Goal: Contribute content: Contribute content

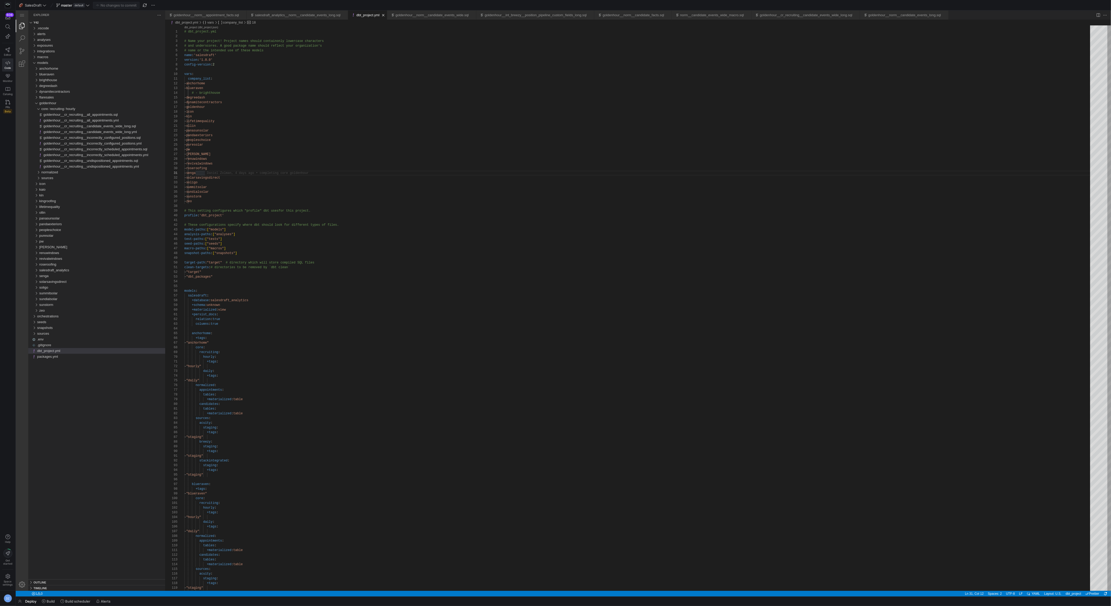
scroll to position [0, 20]
type textarea "clean-targets: # directories to be removed by `dbt clean` - "target" - "dbt_pac…"
click at [58, 103] on div "goldenhour" at bounding box center [102, 103] width 126 height 6
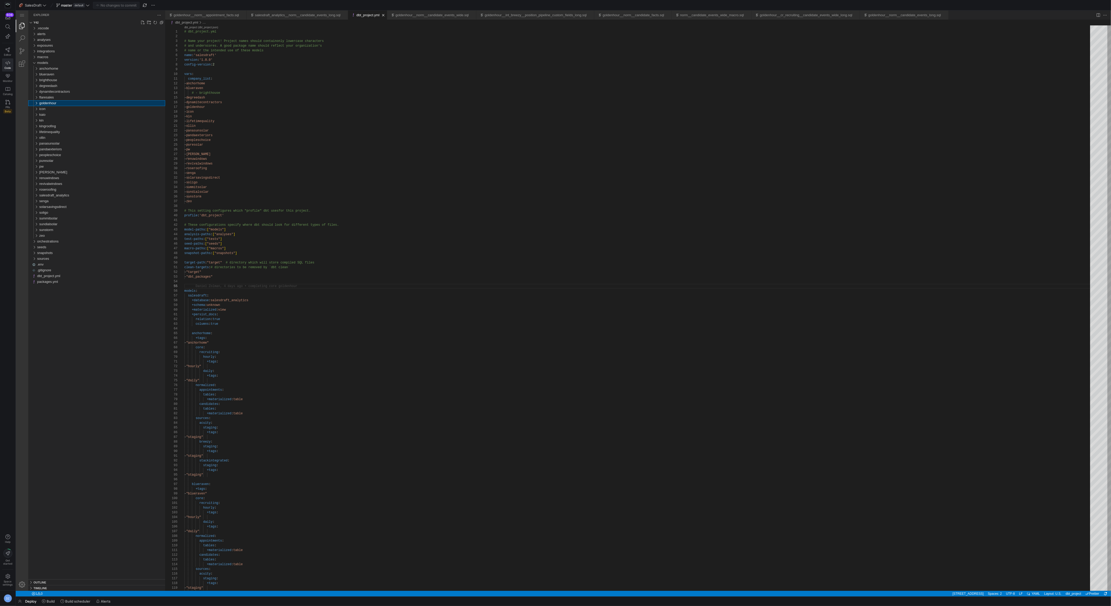
click at [54, 105] on span "goldenhour" at bounding box center [47, 103] width 17 height 4
click at [49, 178] on span "sources" at bounding box center [47, 178] width 12 height 4
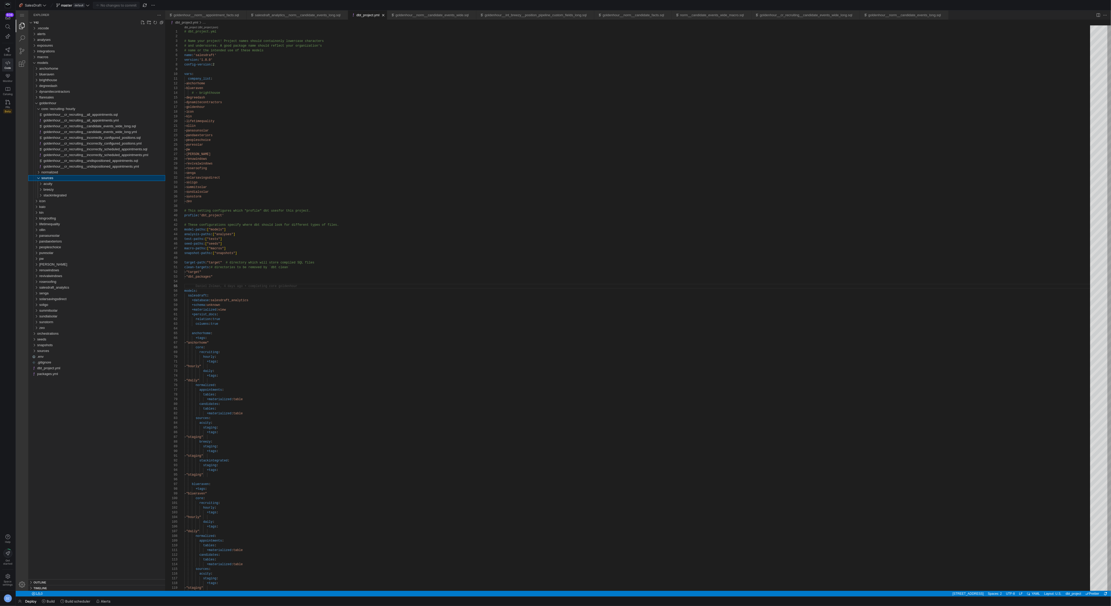
click at [49, 178] on span "sources" at bounding box center [47, 178] width 12 height 4
click at [55, 174] on span "normalized" at bounding box center [49, 172] width 17 height 4
click at [58, 184] on span "candidates" at bounding box center [51, 184] width 16 height 4
click at [63, 208] on span "goldenhour__norm__candidate_facts.sql" at bounding box center [77, 207] width 62 height 4
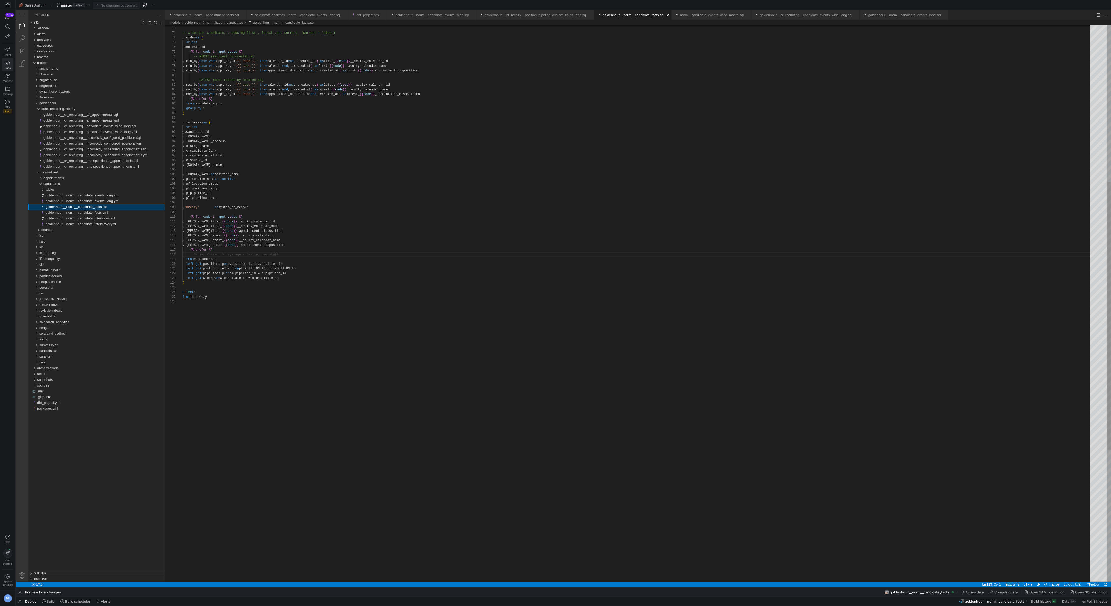
scroll to position [47, 0]
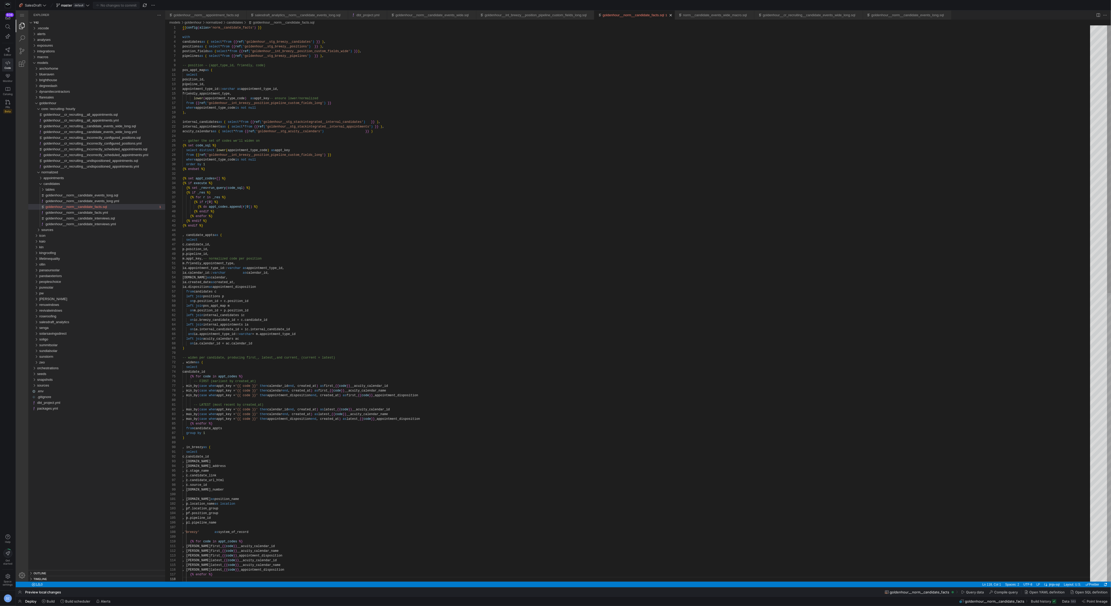
click at [437, 292] on div ") -- widen per candidate, producing first_, latest_, and current_ (current = la…" at bounding box center [638, 602] width 911 height 1155
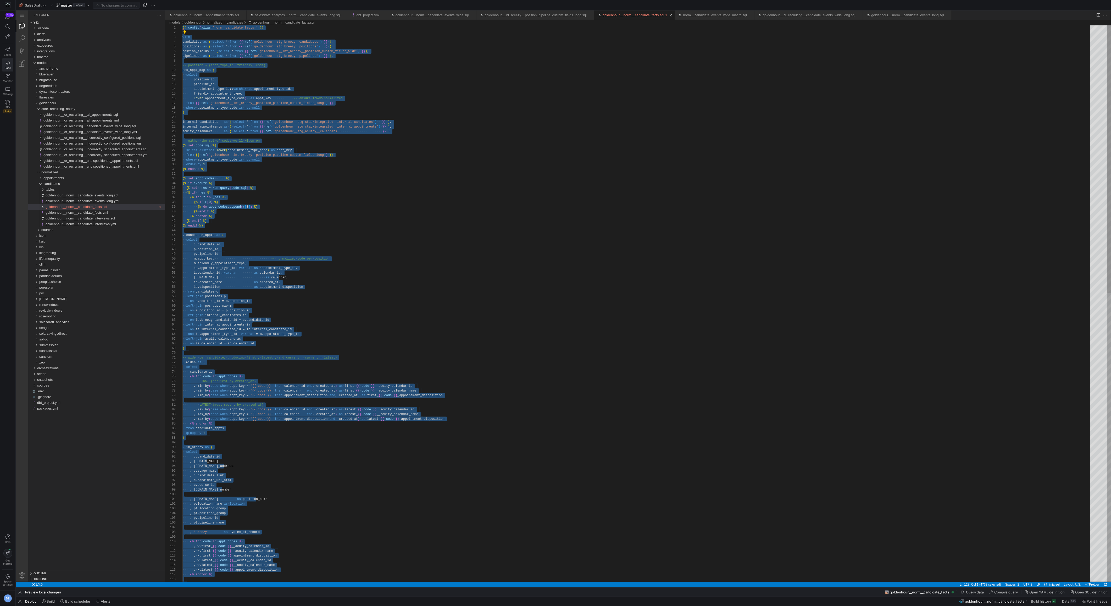
paste textarea "goldenhour__norm__candidate_facts.sql"
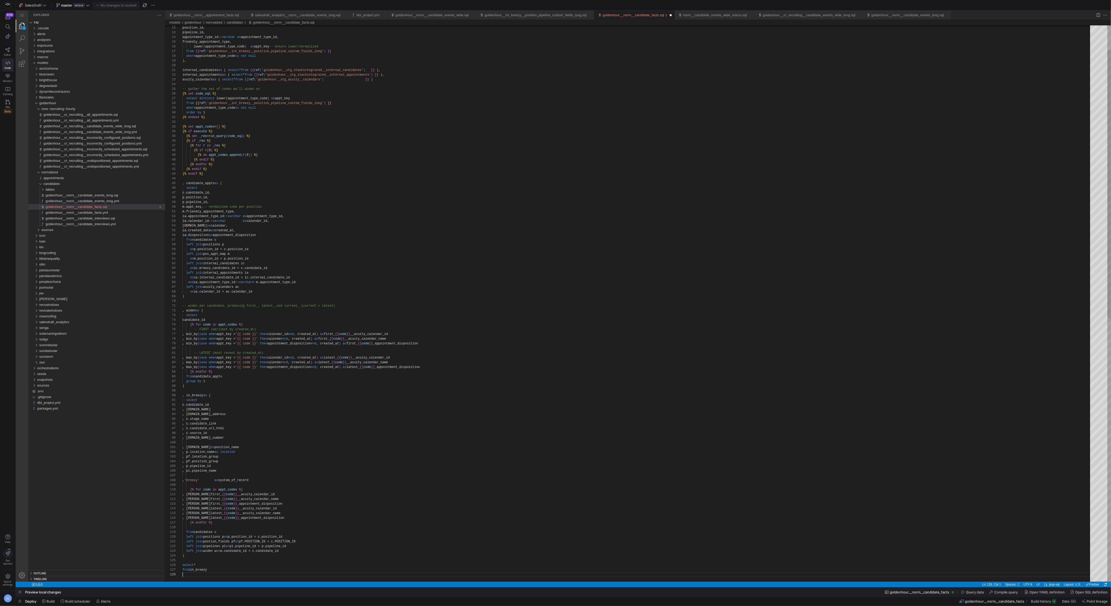
scroll to position [33, 0]
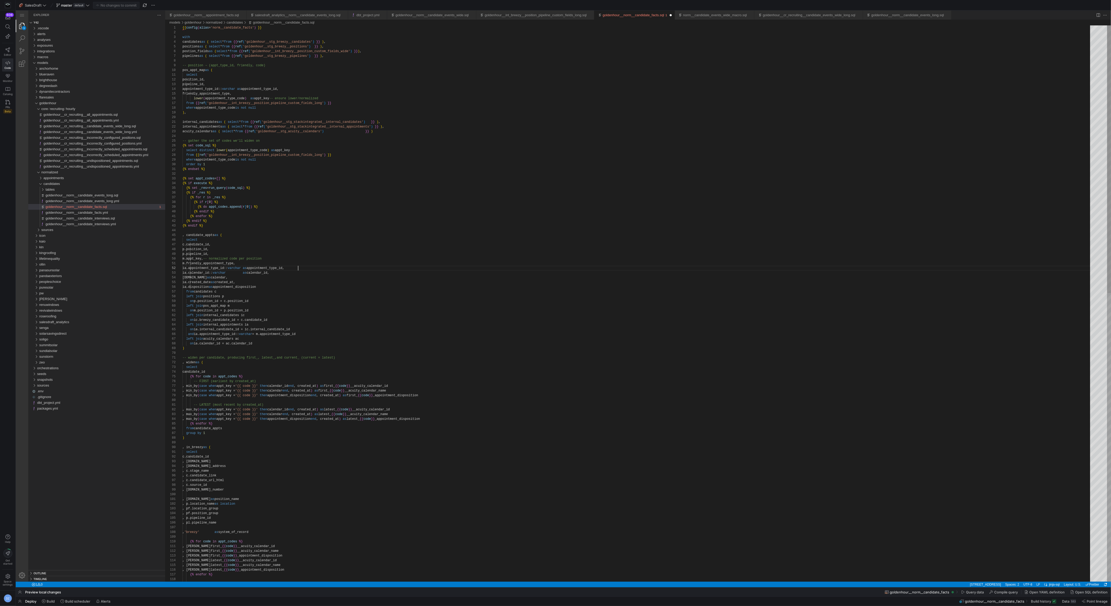
click at [605, 266] on div ") -- widen per candidate, producing first_, latest_, and current_ (current = la…" at bounding box center [638, 602] width 911 height 1155
click at [392, 337] on div ") -- widen per candidate, producing first_, latest_, and current_ (current = la…" at bounding box center [638, 602] width 911 height 1155
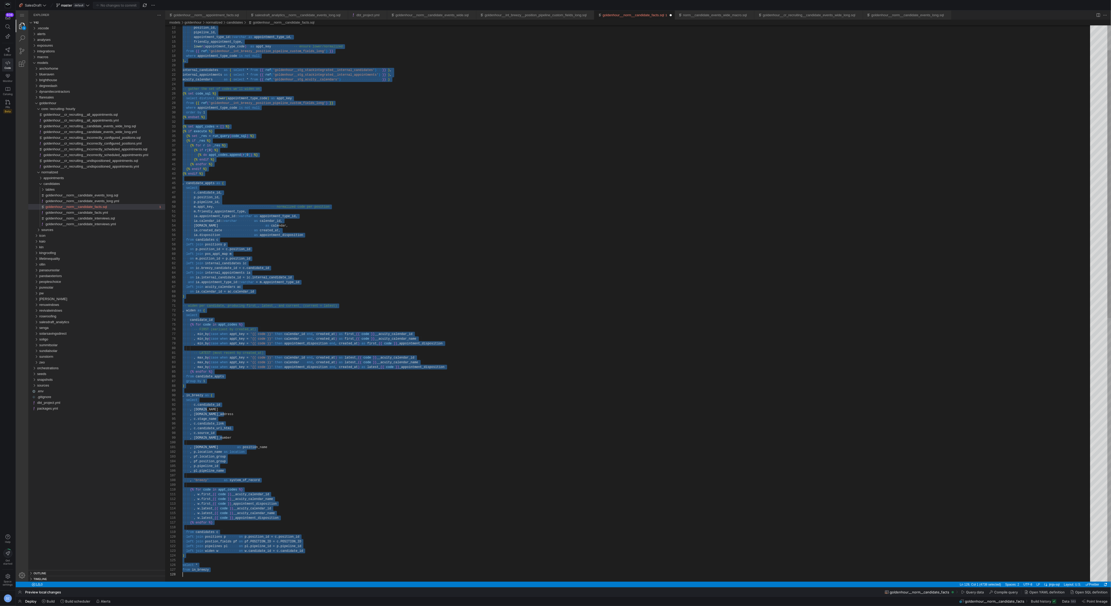
scroll to position [0, 0]
type textarea "-- widen per candidate, producing first_, latest_, and current_ (current = late…"
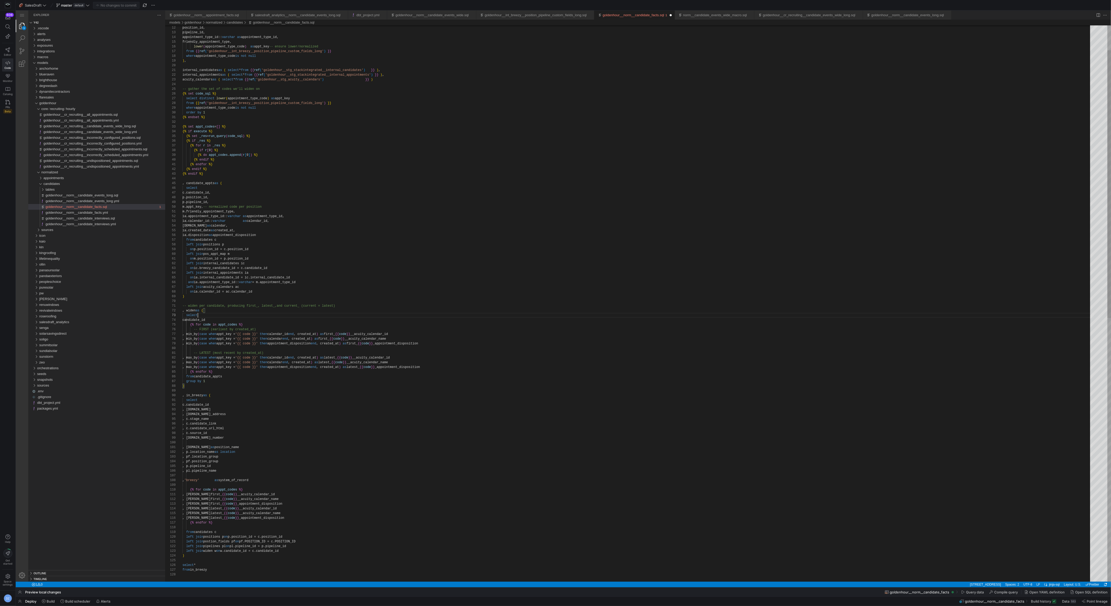
scroll to position [9, 15]
click at [104, 185] on div "candidates" at bounding box center [104, 184] width 122 height 6
click at [102, 189] on div "tables" at bounding box center [106, 190] width 120 height 6
click at [103, 196] on span "goldenhour__norm__candidate_events_wide.sql" at bounding box center [84, 195] width 73 height 4
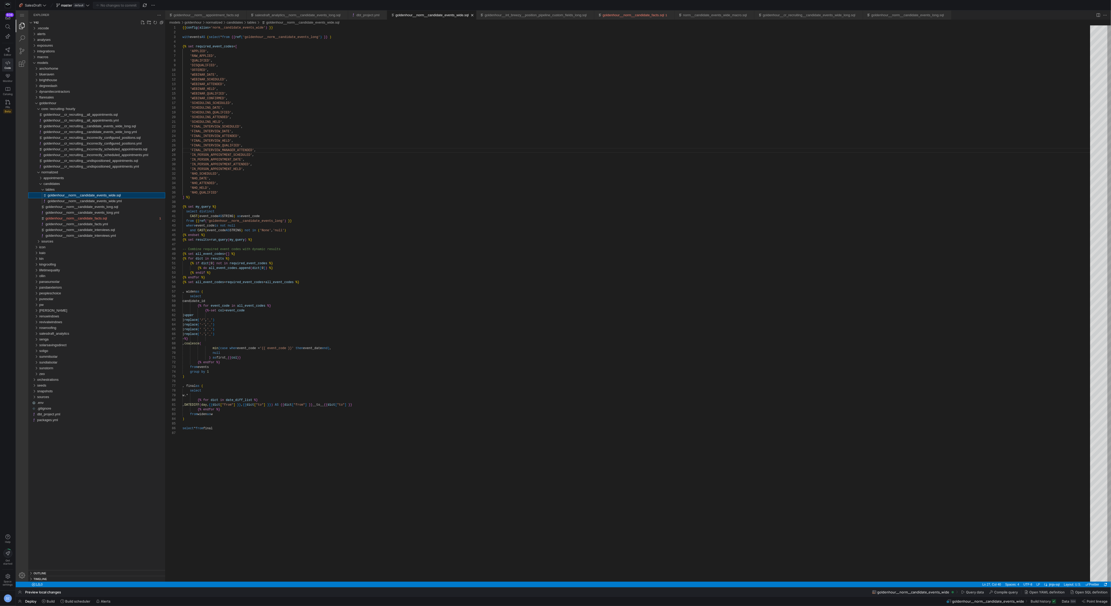
scroll to position [47, 73]
click at [127, 208] on div "goldenhour__norm__candidate_events_long.sql" at bounding box center [106, 207] width 120 height 6
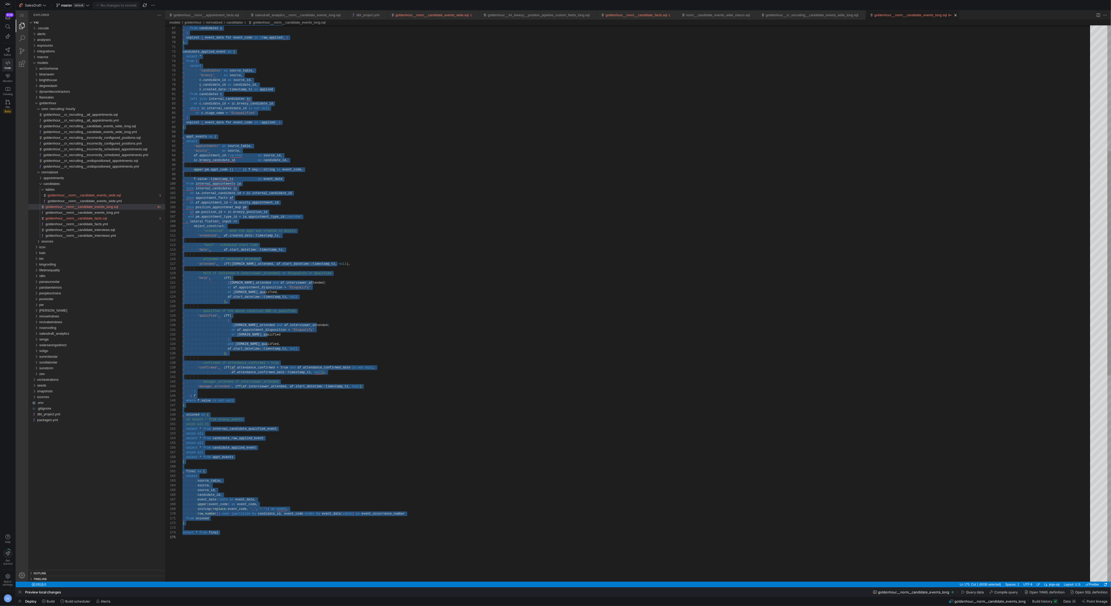
paste textarea "goldenhour__norm__candidate_events_long.sql"
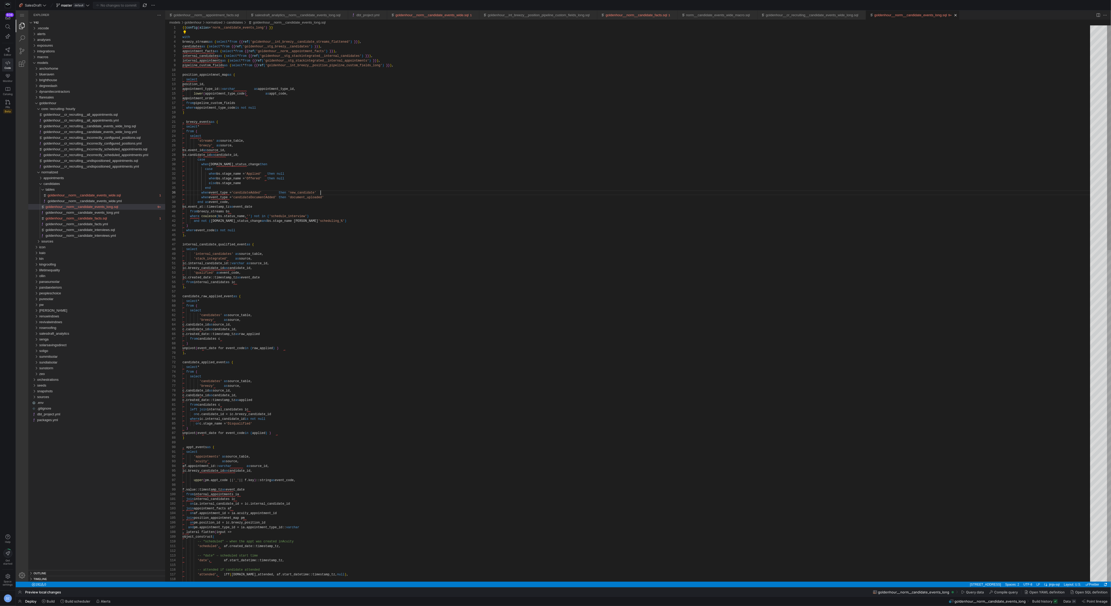
type textarea "case when bs.stage_name = 'Applied' then null when bs.stage_name = 'Offered' th…"
click at [100, 126] on span "goldenhour__cr_recruiting__candidate_events_wide_long.sql" at bounding box center [89, 126] width 92 height 4
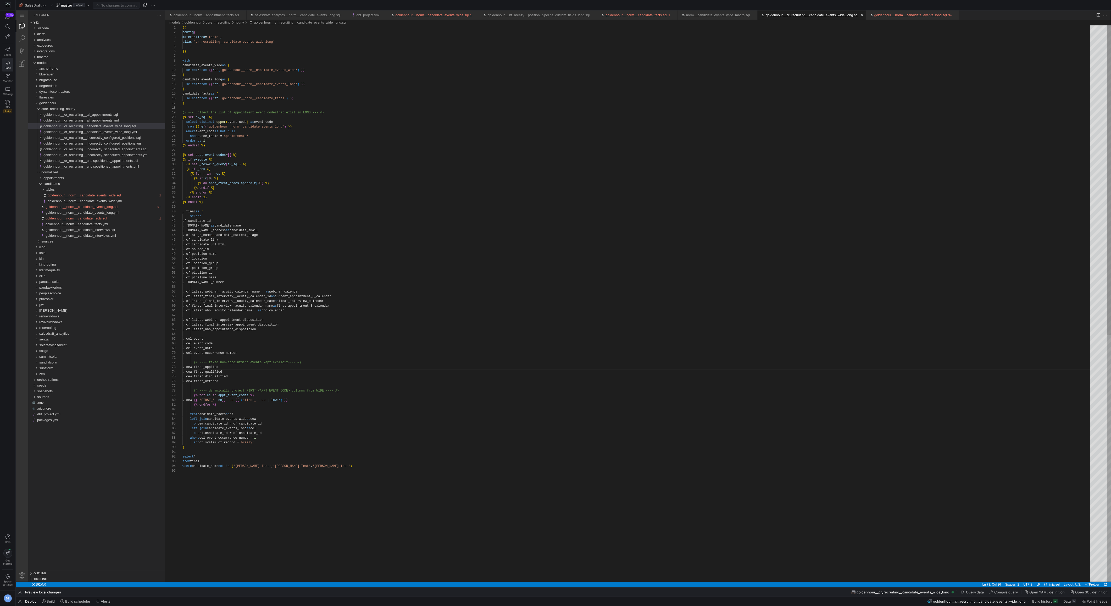
click at [369, 214] on div "select distinct upper ( event_code ) as event_code from {{ ref ( 'goldenhour__n…" at bounding box center [638, 524] width 911 height 999
drag, startPoint x: 120, startPoint y: 127, endPoint x: 127, endPoint y: 127, distance: 7.1
click at [120, 127] on span "goldenhour__cr_recruiting__candidate_events_wide_long.sql" at bounding box center [89, 126] width 92 height 4
click at [274, 139] on div "select distinct upper ( event_code ) as event_code from {{ ref ( 'goldenhour__n…" at bounding box center [638, 524] width 911 height 999
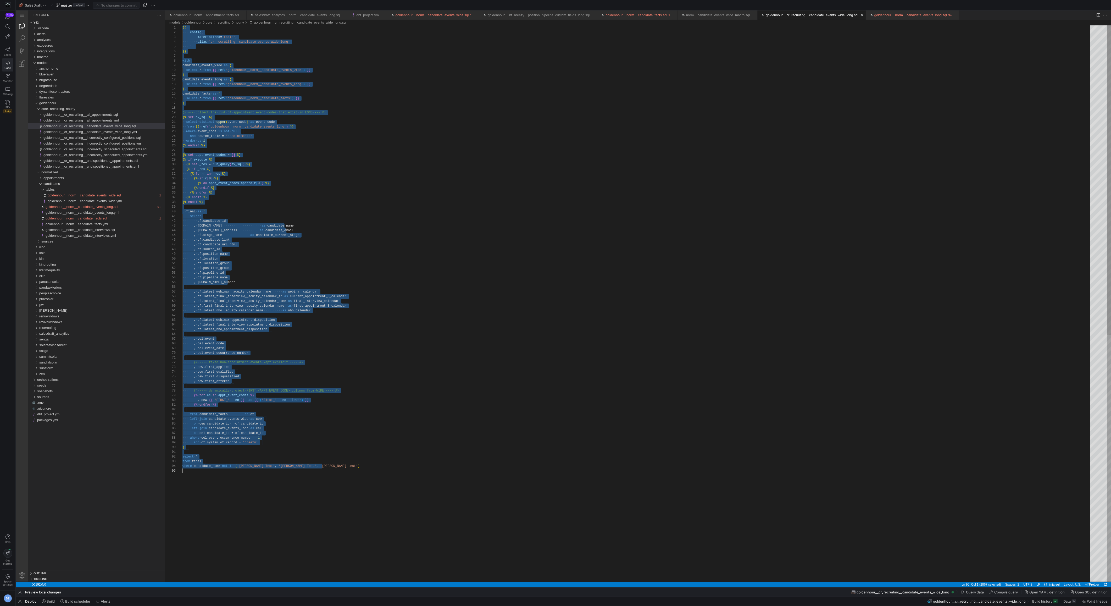
scroll to position [0, 0]
paste textarea ")"
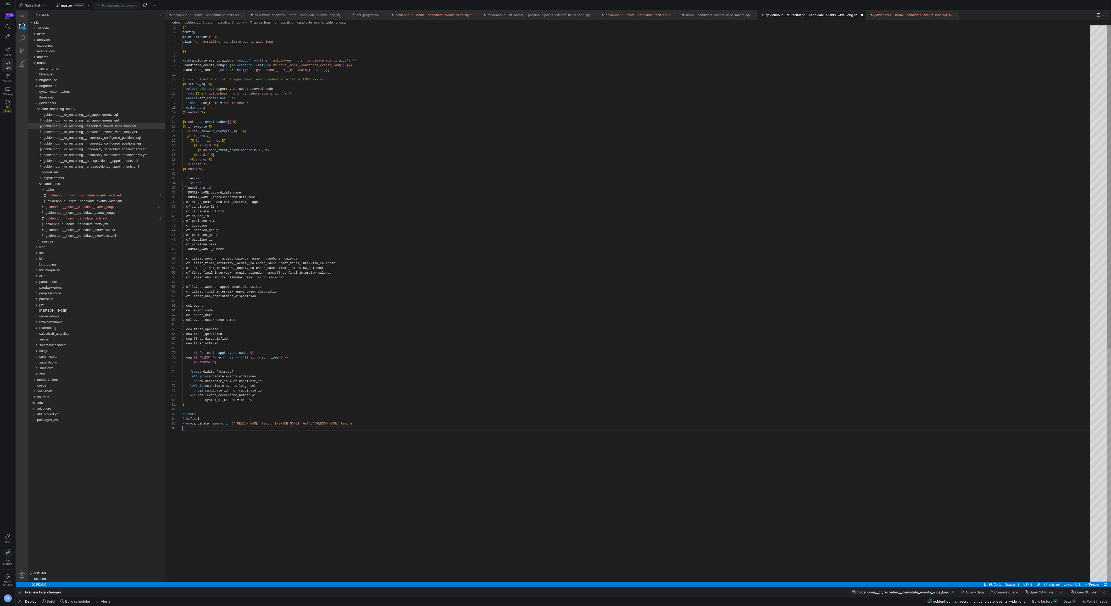
scroll to position [24, 0]
click at [184, 65] on div "{% set appt_event_codes = [ ] %} {% if execute %} {% set _res = run_query ( ev_…" at bounding box center [638, 503] width 911 height 957
click at [184, 70] on div "{% set appt_event_codes = [ ] %} {% if execute %} {% set _res = run_query ( ev_…" at bounding box center [638, 503] width 911 height 957
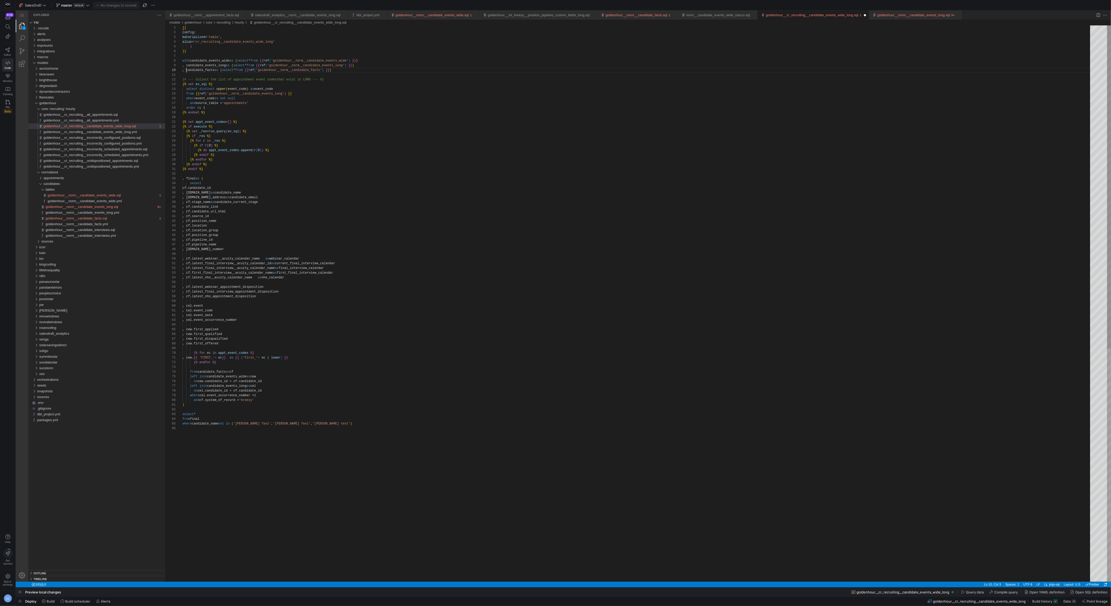
click at [330, 124] on div "{% set appt_event_codes = [ ] %} {% if execute %} {% set _res = run_query ( ev_…" at bounding box center [638, 503] width 911 height 957
click at [234, 61] on div "{% set appt_event_codes = [ ] %} {% if execute %} {% set _res = run_query ( ev_…" at bounding box center [638, 503] width 911 height 957
click at [228, 65] on div "{% set appt_event_codes = [ ] %} {% if execute %} {% set _res = run_query ( ev_…" at bounding box center [638, 503] width 911 height 957
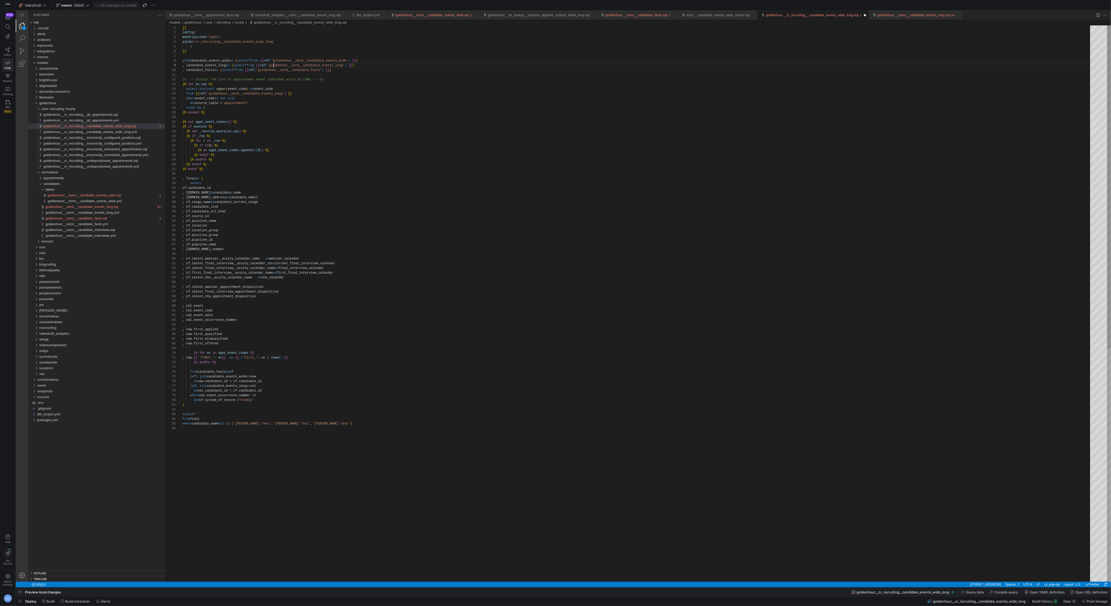
scroll to position [37, 95]
click at [216, 70] on div "{% set appt_event_codes = [ ] %} {% if execute %} {% set _res = run_query ( ev_…" at bounding box center [638, 503] width 911 height 957
type textarea "{{ config( materialized='table', alias='cr_recruiting__candidate_events_wide_lo…"
click at [275, 71] on div "{% set appt_event_codes = [ ] %} {% if execute %} {% set _res = run_query ( ev_…" at bounding box center [638, 503] width 911 height 957
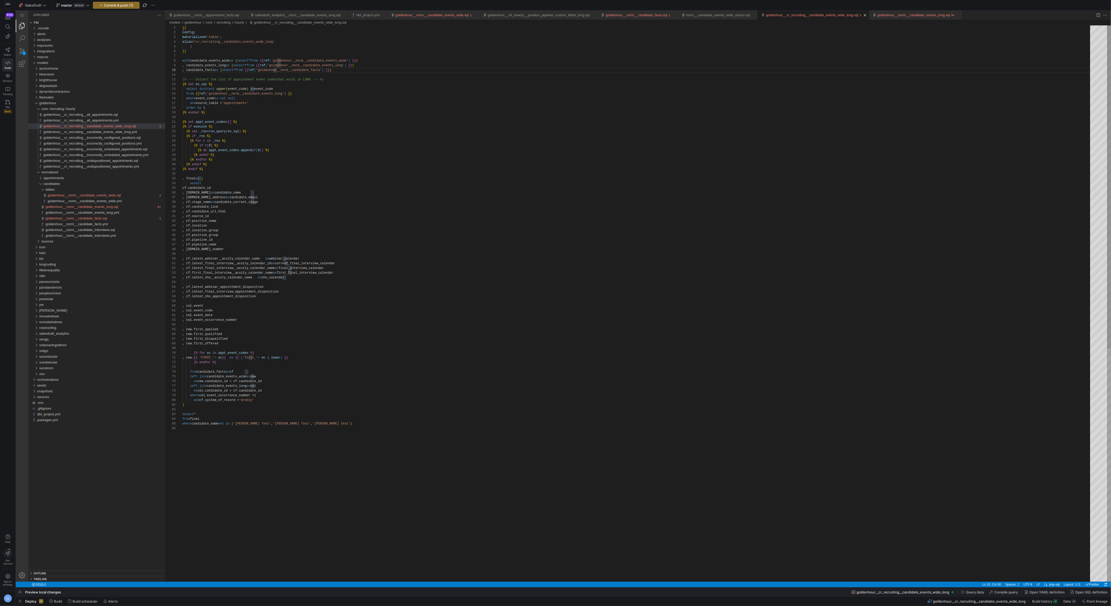
click at [273, 70] on div "{% set appt_event_codes = [ ] %} {% if execute %} {% set _res = run_query ( ev_…" at bounding box center [638, 503] width 911 height 957
drag, startPoint x: 219, startPoint y: 83, endPoint x: 240, endPoint y: 79, distance: 21.1
click at [219, 83] on div at bounding box center [555, 303] width 1111 height 606
click at [251, 88] on div "{% set appt_event_codes = [ ] %} {% if execute %} {% set _res = run_query ( ev_…" at bounding box center [638, 503] width 911 height 957
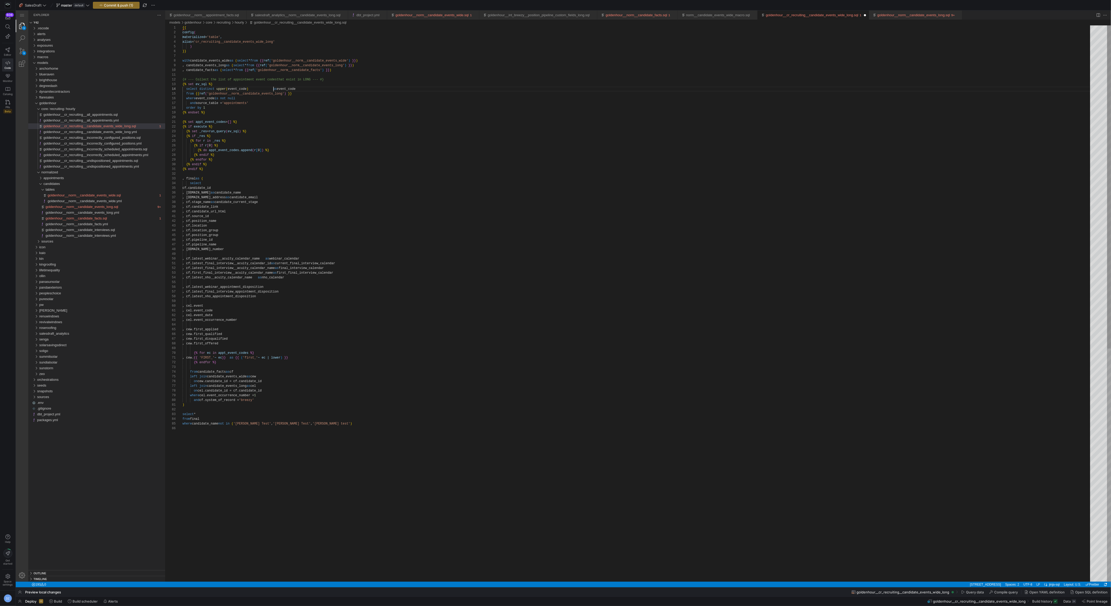
scroll to position [14, 95]
click at [250, 194] on div "{% set appt_event_codes = [ ] %} {% if execute %} {% set _res = run_query ( ev_…" at bounding box center [638, 503] width 911 height 957
click at [251, 197] on div "{% set appt_event_codes = [ ] %} {% if execute %} {% set _res = run_query ( ev_…" at bounding box center [638, 503] width 911 height 957
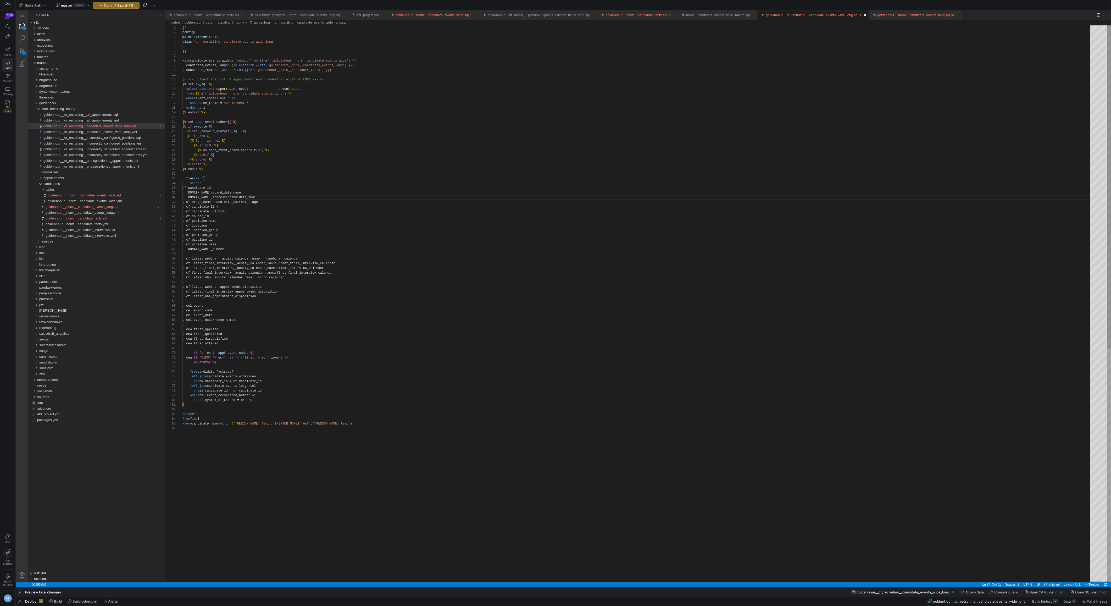
click at [250, 202] on div "{% set appt_event_codes = [ ] %} {% if execute %} {% set _res = run_query ( ev_…" at bounding box center [638, 503] width 911 height 957
click at [277, 192] on div "{% set appt_event_codes = [ ] %} {% if execute %} {% set _res = run_query ( ev_…" at bounding box center [638, 503] width 911 height 957
click at [276, 198] on div "{% set appt_event_codes = [ ] %} {% if execute %} {% set _res = run_query ( ev_…" at bounding box center [638, 503] width 911 height 957
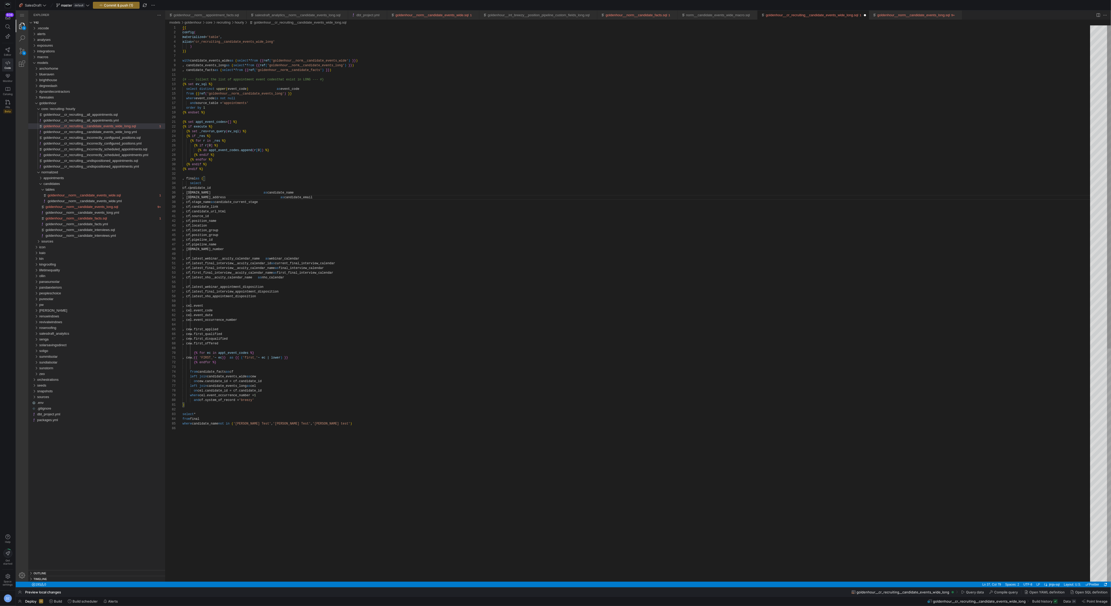
scroll to position [28, 143]
click at [329, 197] on div "{% set appt_event_codes = [ ] %} {% if execute %} {% set _res = run_query ( ev_…" at bounding box center [638, 503] width 911 height 957
click at [277, 202] on div "{% set appt_event_codes = [ ] %} {% if execute %} {% set _res = run_query ( ev_…" at bounding box center [638, 503] width 911 height 957
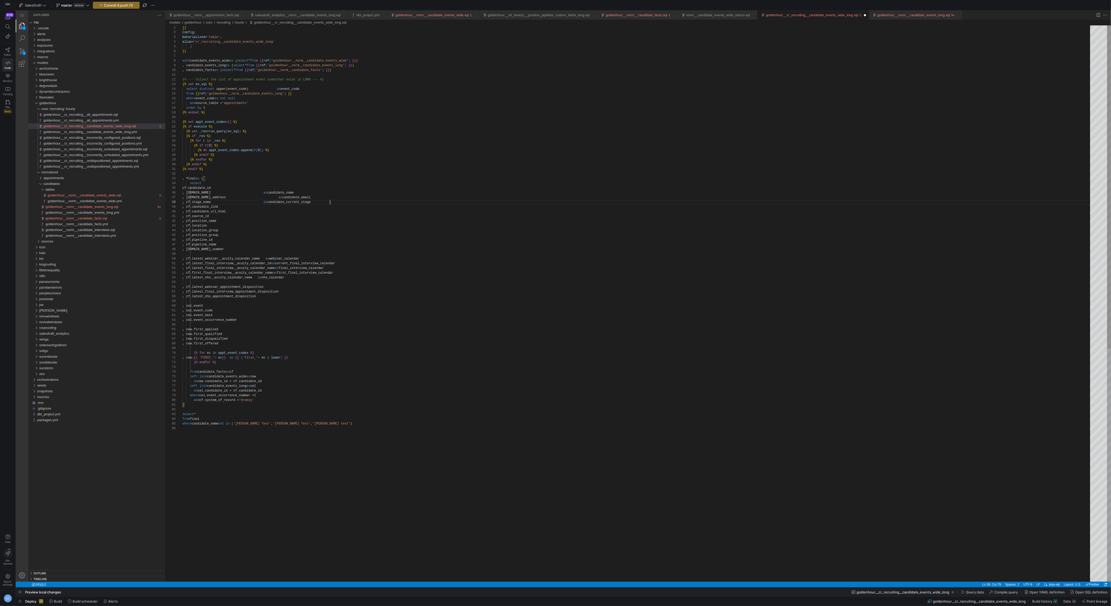
click at [283, 259] on div "{% set appt_event_codes = [ ] %} {% if execute %} {% set _res = run_query ( ev_…" at bounding box center [638, 503] width 911 height 957
click at [285, 264] on div "{% set appt_event_codes = [ ] %} {% if execute %} {% set _res = run_query ( ev_…" at bounding box center [638, 503] width 911 height 957
click at [288, 268] on div "{% set appt_event_codes = [ ] %} {% if execute %} {% set _res = run_query ( ev_…" at bounding box center [638, 503] width 911 height 957
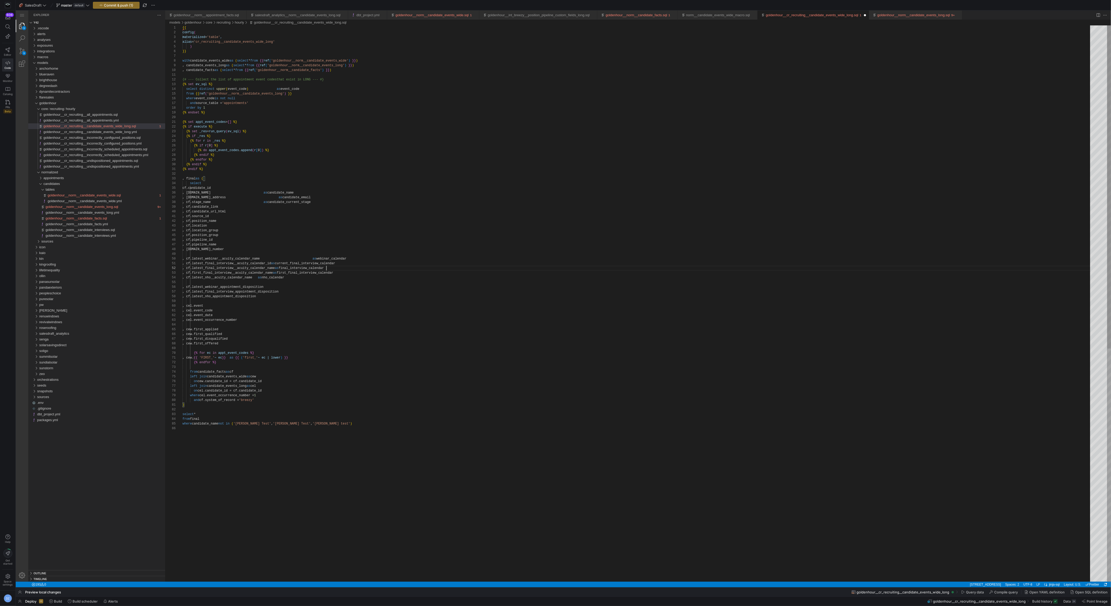
scroll to position [4, 147]
click at [290, 273] on div "{% set appt_event_codes = [ ] %} {% if execute %} {% set _res = run_query ( ev_…" at bounding box center [638, 503] width 911 height 957
click at [282, 278] on div "{% set appt_event_codes = [ ] %} {% if execute %} {% set _res = run_query ( ev_…" at bounding box center [638, 503] width 911 height 957
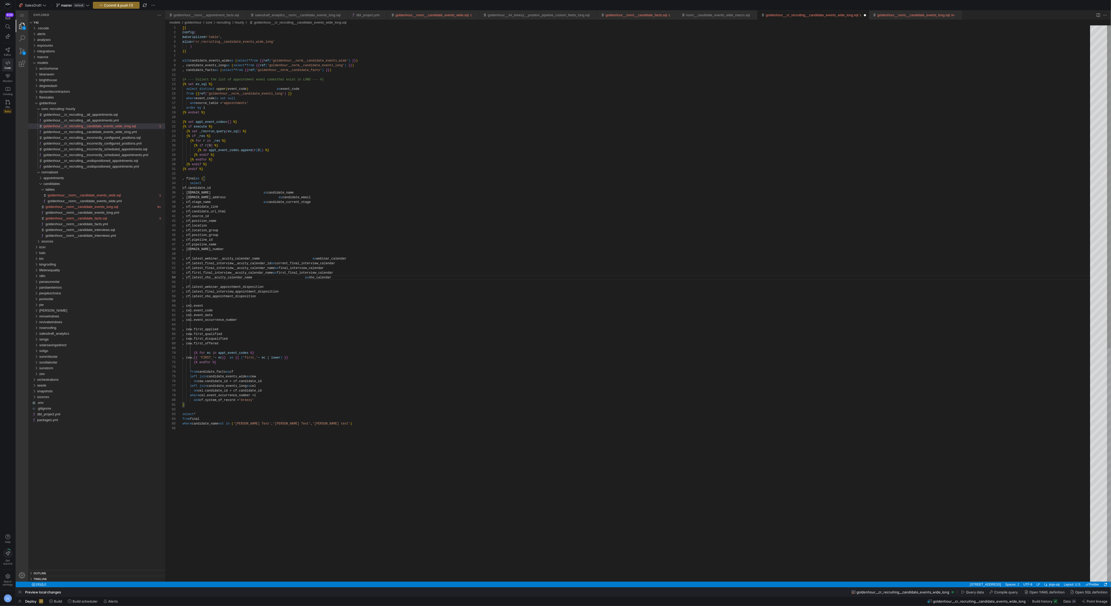
click at [279, 282] on div "{% set appt_event_codes = [ ] %} {% if execute %} {% set _res = run_query ( ev_…" at bounding box center [638, 503] width 911 height 957
click at [249, 358] on div "{% set appt_event_codes = [ ] %} {% if execute %} {% set _res = run_query ( ev_…" at bounding box center [638, 503] width 911 height 957
click at [246, 371] on div "{% set appt_event_codes = [ ] %} {% if execute %} {% set _res = run_query ( ev_…" at bounding box center [638, 503] width 911 height 957
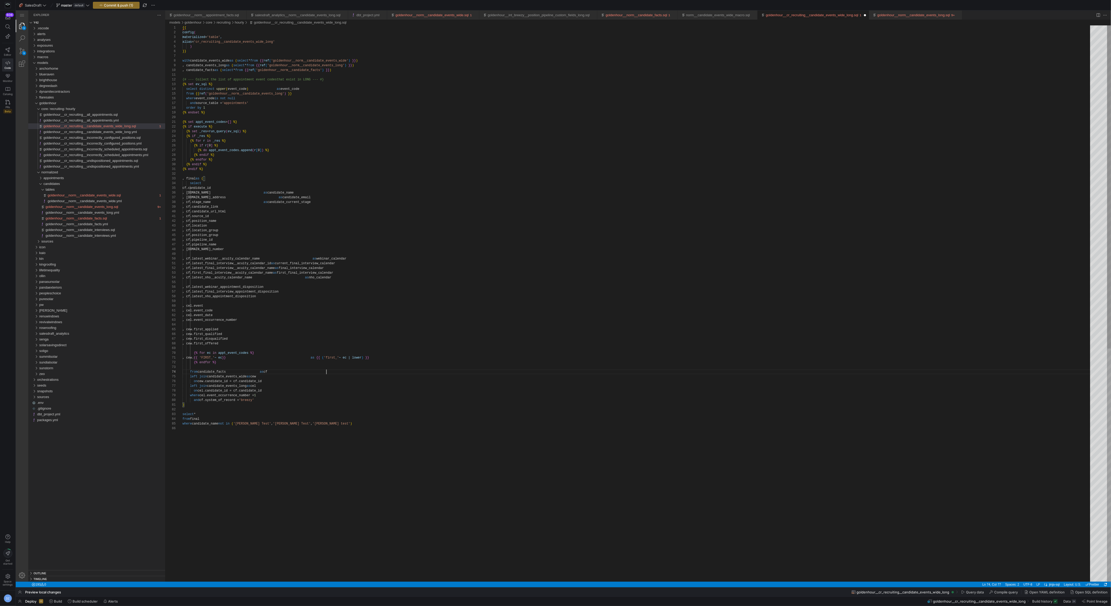
scroll to position [14, 147]
click at [251, 376] on div "{% set appt_event_codes = [ ] %} {% if execute %} {% set _res = run_query ( ev_…" at bounding box center [638, 503] width 911 height 957
click at [250, 386] on div "{% set appt_event_codes = [ ] %} {% if execute %} {% set _res = run_query ( ev_…" at bounding box center [638, 503] width 911 height 957
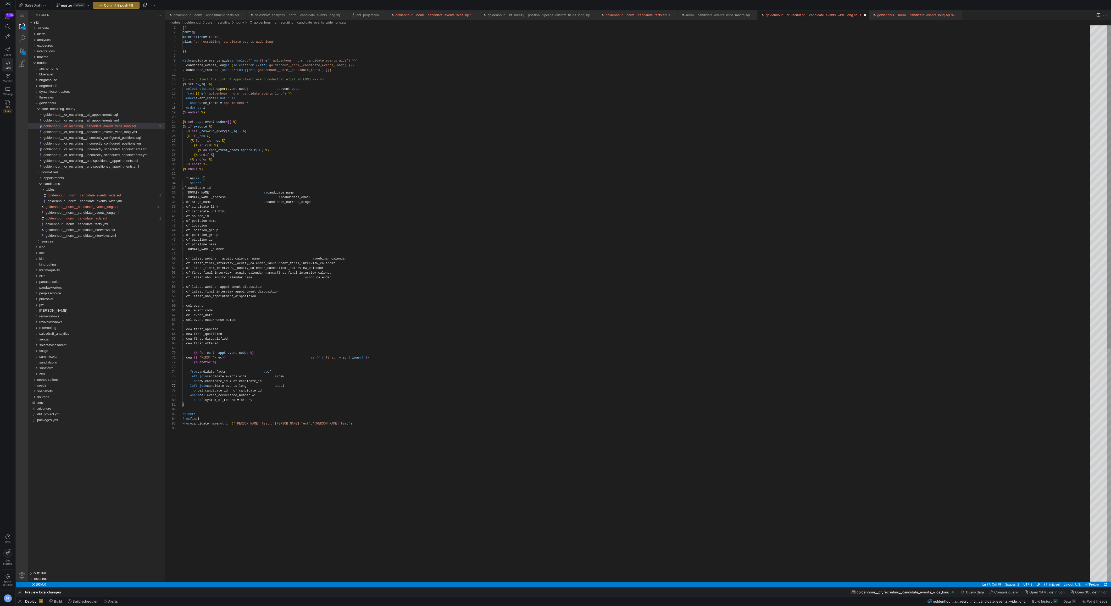
click at [344, 372] on div "{% set appt_event_codes = [ ] %} {% if execute %} {% set _res = run_query ( ev_…" at bounding box center [638, 503] width 911 height 957
click at [354, 385] on div "{% set appt_event_codes = [ ] %} {% if execute %} {% set _res = run_query ( ev_…" at bounding box center [638, 505] width 911 height 961
click at [278, 400] on div "{% set appt_event_codes = [ ] %} {% if execute %} {% set _res = run_query ( ev_…" at bounding box center [638, 508] width 911 height 966
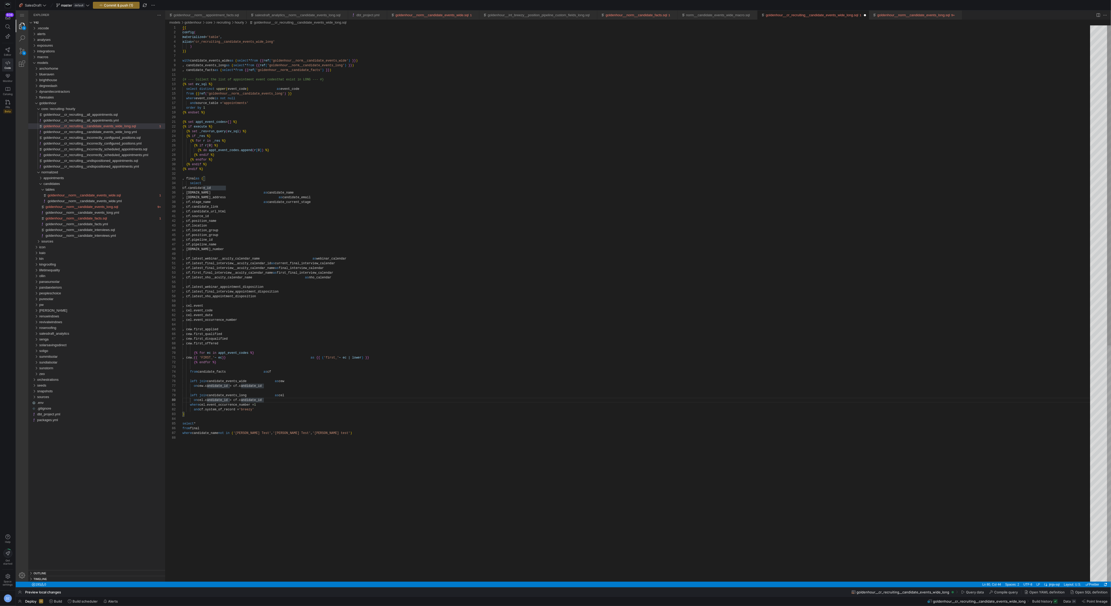
scroll to position [0, 11]
click at [188, 418] on div "{% set appt_event_codes = [ ] %} {% if execute %} {% set _res = run_query ( ev_…" at bounding box center [638, 510] width 911 height 971
click at [194, 413] on div "{% set appt_event_codes = [ ] %} {% if execute %} {% set _res = run_query ( ev_…" at bounding box center [638, 510] width 911 height 971
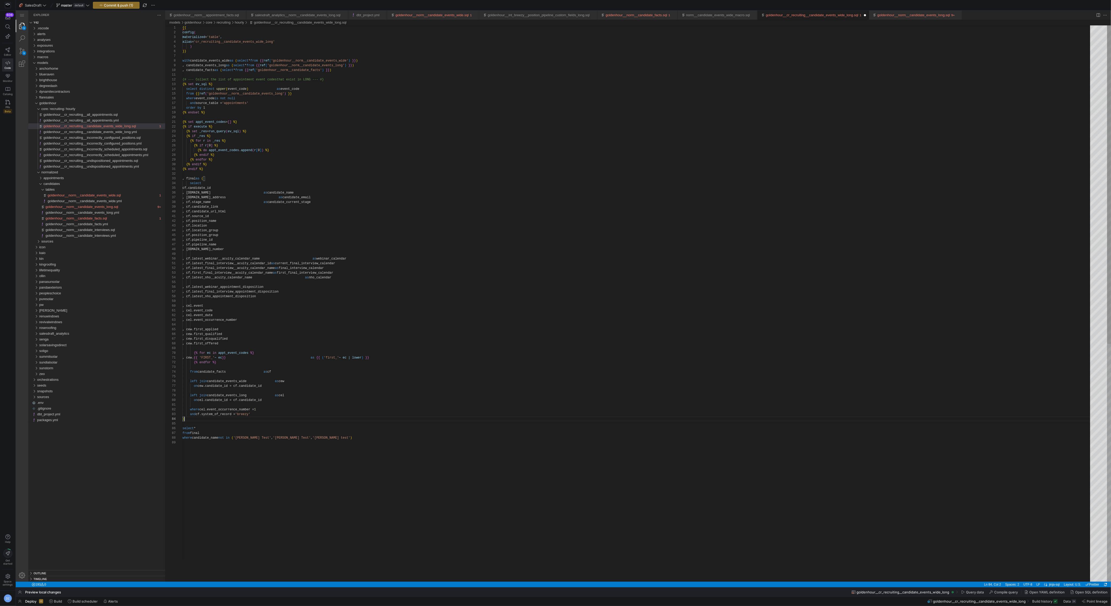
click at [228, 418] on div "{% set appt_event_codes = [ ] %} {% if execute %} {% set _res = run_query ( ev_…" at bounding box center [638, 510] width 911 height 971
click at [227, 422] on div "{% set appt_event_codes = [ ] %} {% if execute %} {% set _res = run_query ( ev_…" at bounding box center [638, 510] width 911 height 971
click at [277, 88] on div "{% set appt_event_codes = [ ] %} {% if execute %} {% set _res = run_query ( ev_…" at bounding box center [638, 510] width 911 height 971
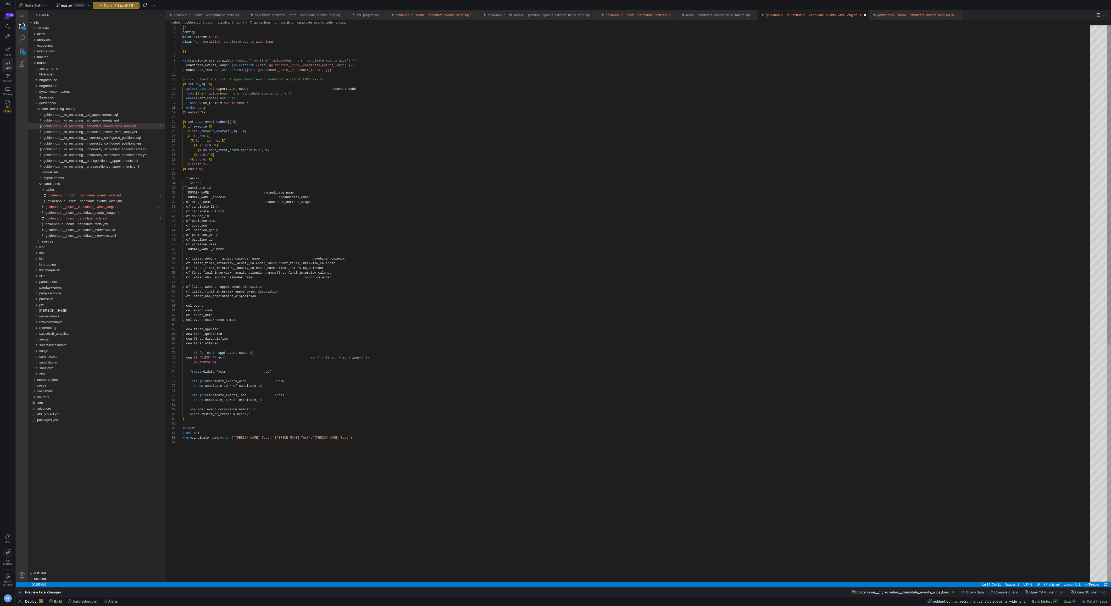
scroll to position [14, 147]
click at [277, 69] on div "{% set appt_event_codes = [ ] %} {% if execute %} {% set _res = run_query ( ev_…" at bounding box center [638, 510] width 911 height 971
click at [277, 66] on div "{% set appt_event_codes = [ ] %} {% if execute %} {% set _res = run_query ( ev_…" at bounding box center [638, 510] width 911 height 971
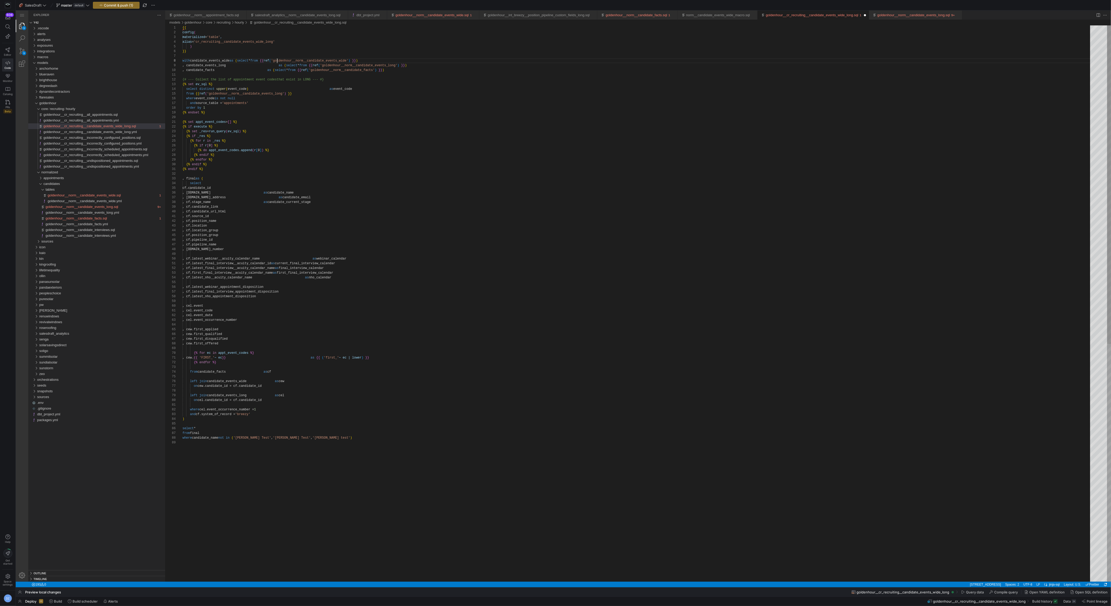
click at [276, 59] on div "{% set appt_event_codes = [ ] %} {% if execute %} {% set _res = run_query ( ev_…" at bounding box center [638, 510] width 911 height 971
click at [292, 87] on div "{% set appt_event_codes = [ ] %} {% if execute %} {% set _res = run_query ( ev_…" at bounding box center [638, 510] width 911 height 971
click at [328, 72] on div "{% set appt_event_codes = [ ] %} {% if execute %} {% set _res = run_query ( ev_…" at bounding box center [638, 510] width 911 height 971
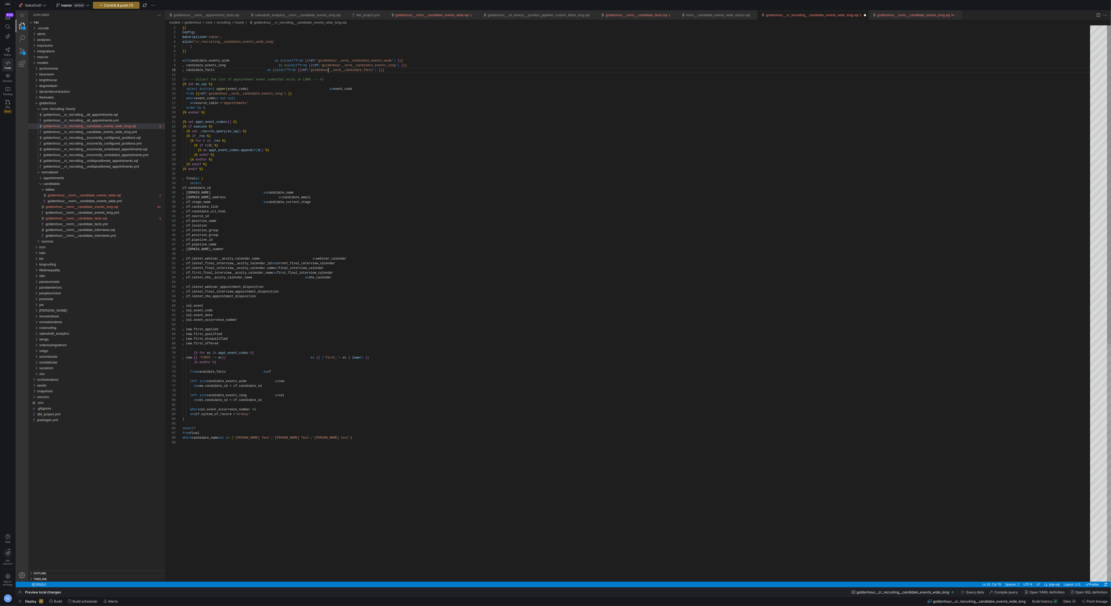
scroll to position [42, 146]
click at [328, 66] on div "{% set appt_event_codes = [ ] %} {% if execute %} {% set _res = run_query ( ev_…" at bounding box center [638, 510] width 911 height 971
click at [328, 60] on div "{% set appt_event_codes = [ ] %} {% if execute %} {% set _res = run_query ( ev_…" at bounding box center [638, 510] width 911 height 971
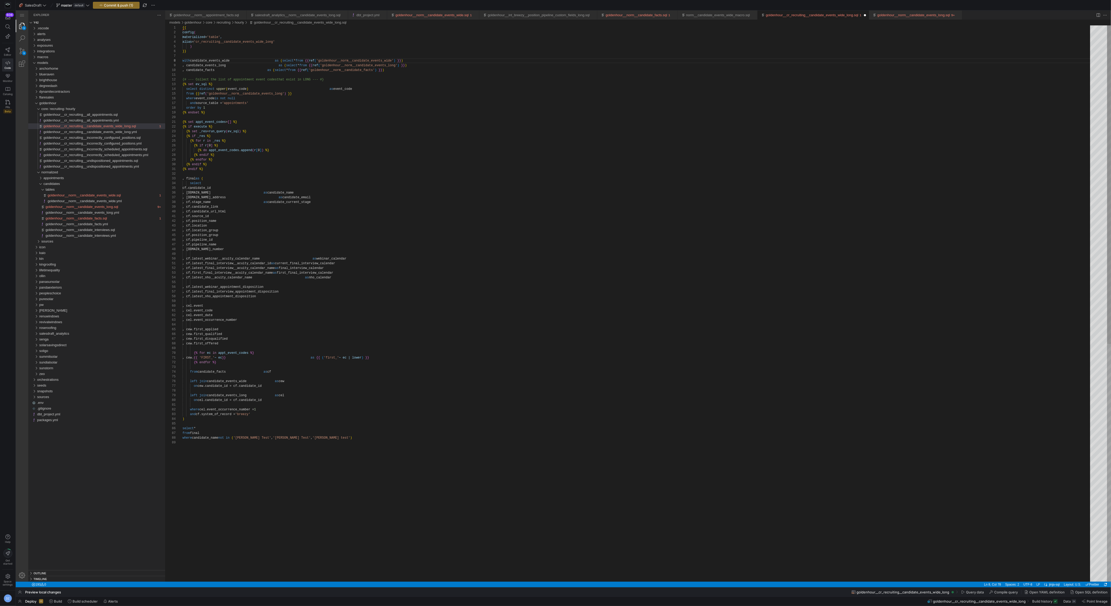
click at [289, 398] on div "{% set appt_event_codes = [ ] %} {% if execute %} {% set _res = run_query ( ev_…" at bounding box center [638, 510] width 911 height 971
type textarea ", cew.{{ 'FIRST_' ~ ec }} as {{ ('first_' ~ ec | lower) }} {% endfor %} from ca…"
click at [127, 5] on span "Commit & push (1)" at bounding box center [118, 5] width 29 height 4
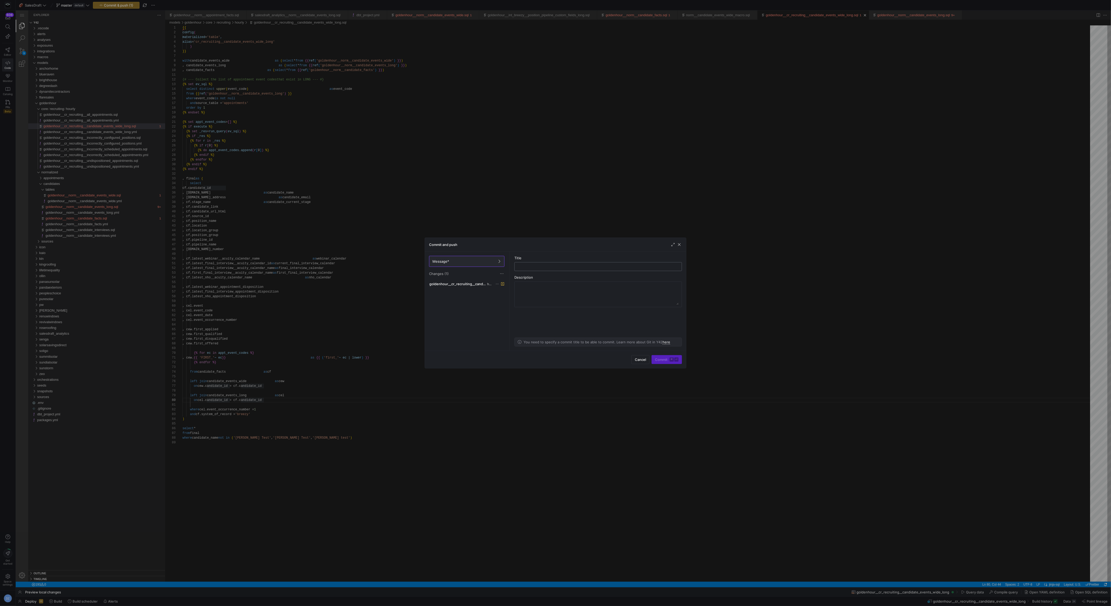
click at [552, 265] on input "text" at bounding box center [598, 266] width 159 height 4
type input "formatting golden core"
click at [658, 356] on span "submit" at bounding box center [667, 359] width 30 height 8
